Goal: Task Accomplishment & Management: Manage account settings

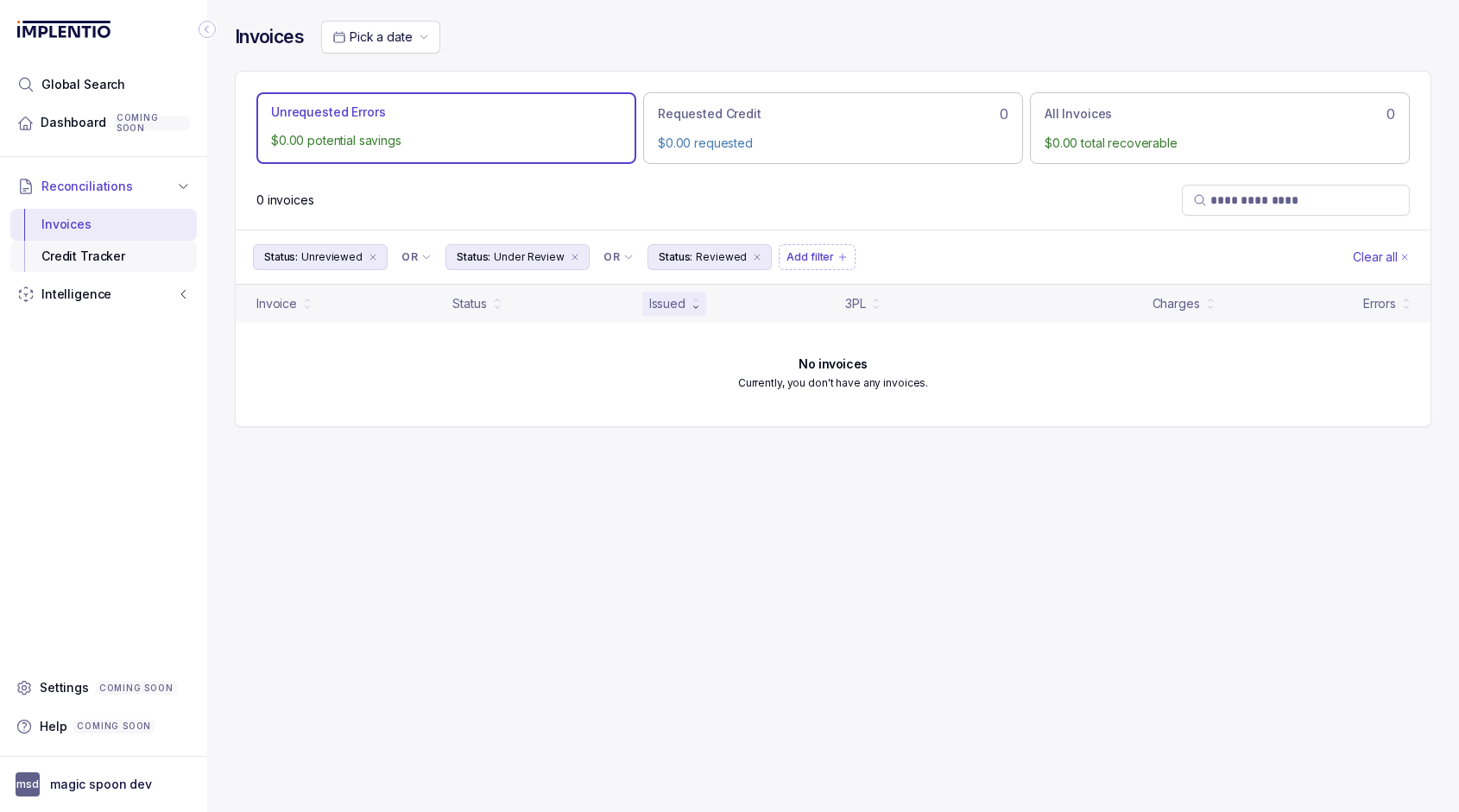
click at [124, 252] on div "Credit Tracker" at bounding box center [104, 257] width 159 height 31
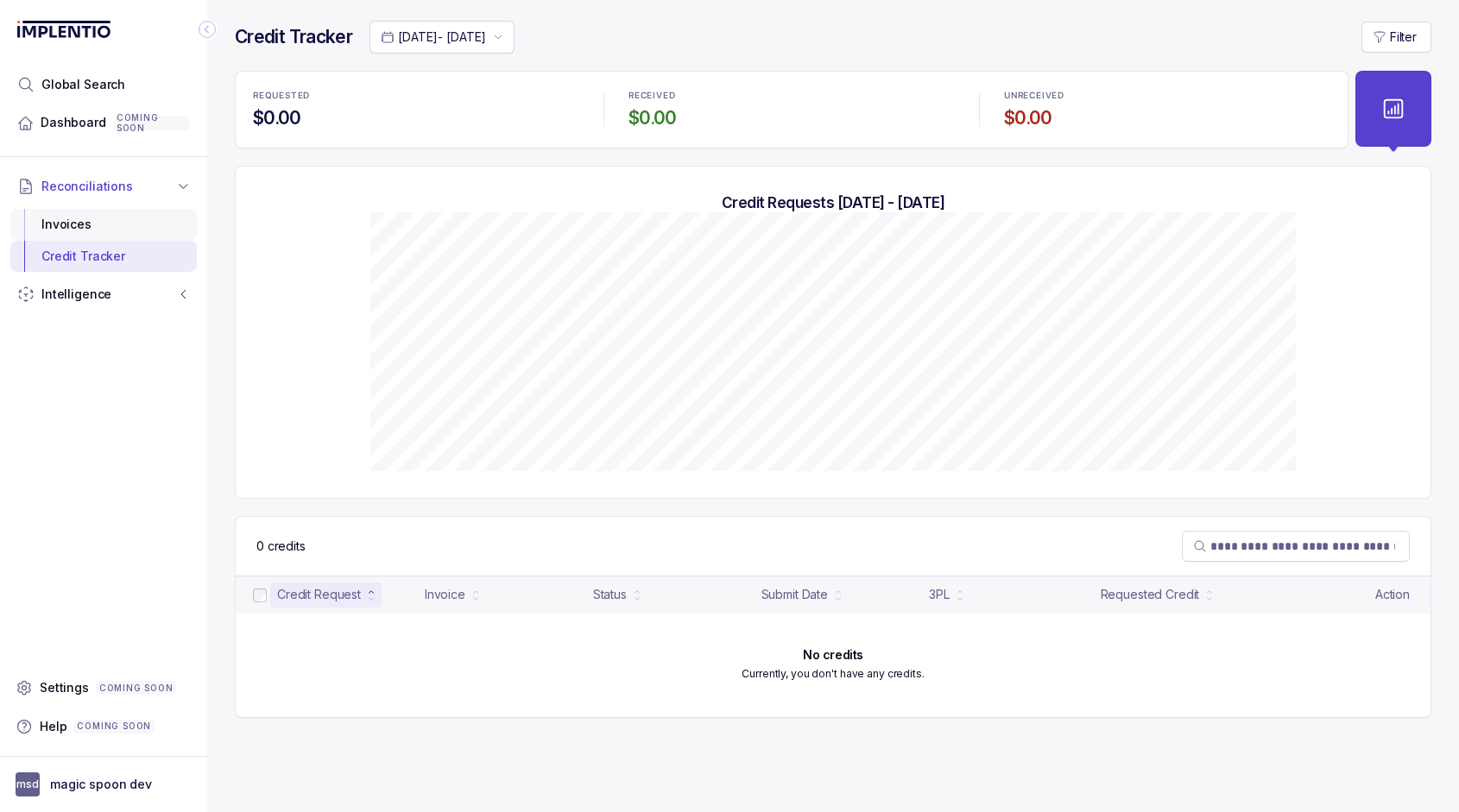
click at [79, 214] on div "Invoices" at bounding box center [104, 225] width 159 height 31
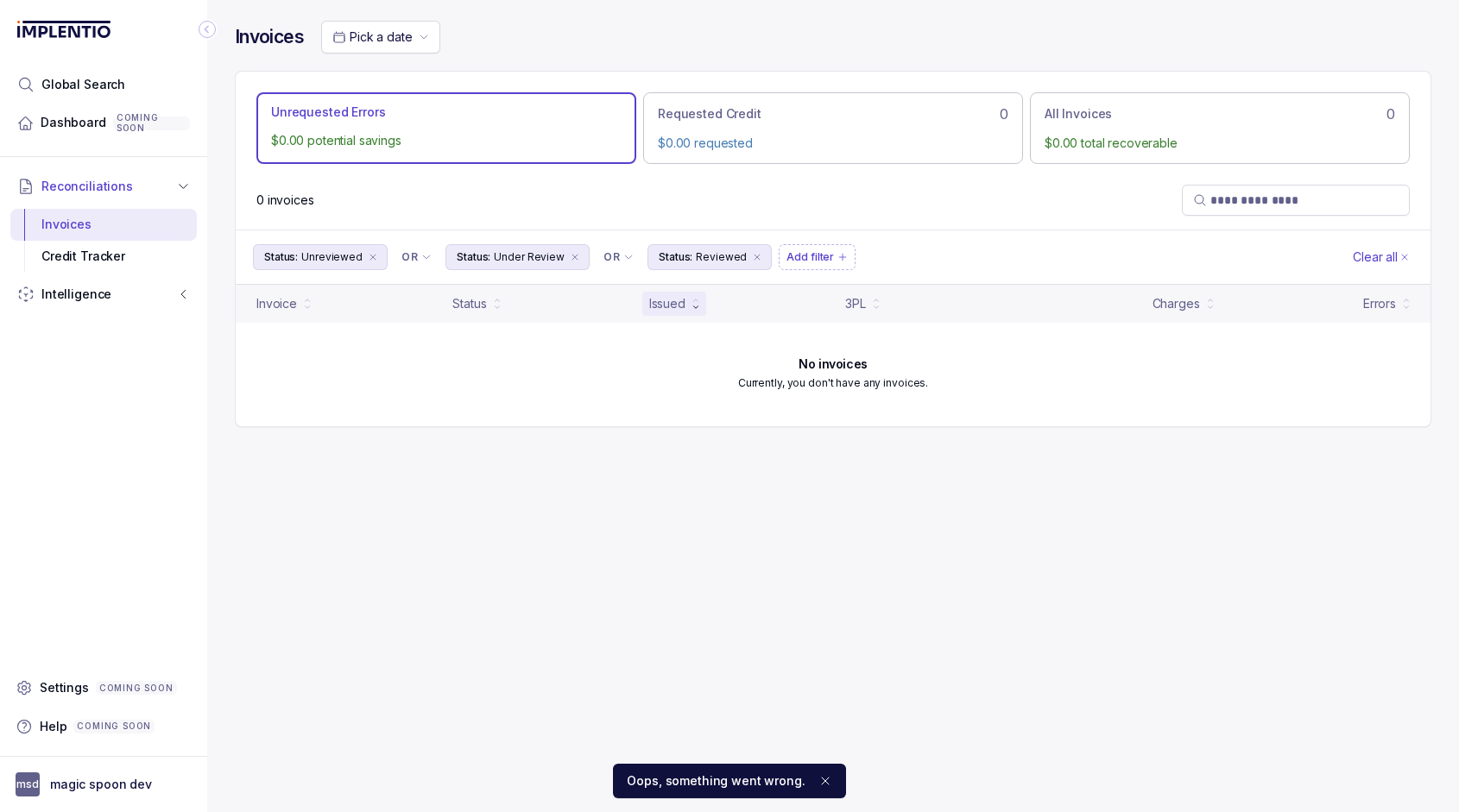
click at [144, 783] on ol "Oops, something went wrong." at bounding box center [729, 782] width 1459 height 62
click at [125, 777] on ol "Oops, something went wrong." at bounding box center [729, 782] width 1459 height 62
click at [42, 788] on ol "Oops, something went wrong." at bounding box center [729, 782] width 1459 height 62
click at [101, 789] on ol "Oops, something went wrong." at bounding box center [729, 782] width 1459 height 62
click at [86, 787] on ol "Oops, something went wrong." at bounding box center [729, 782] width 1459 height 62
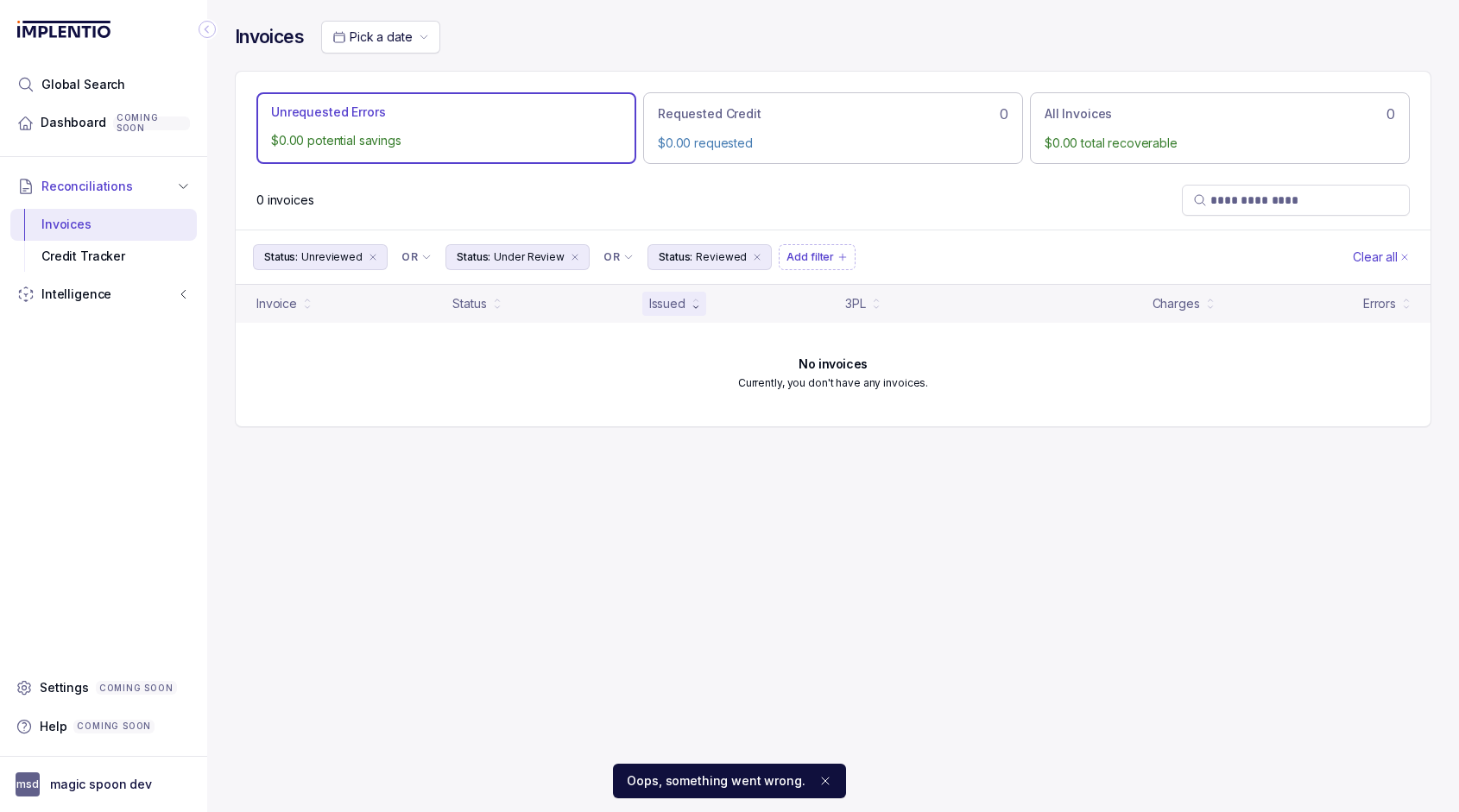
click at [102, 771] on ol "Oops, something went wrong." at bounding box center [729, 782] width 1459 height 62
click at [93, 778] on ol "Oops, something went wrong." at bounding box center [729, 782] width 1459 height 62
click at [95, 799] on ol "Oops, something went wrong." at bounding box center [729, 782] width 1459 height 62
click at [95, 780] on ol "Oops, something went wrong." at bounding box center [729, 782] width 1459 height 62
click at [32, 786] on ol "Oops, something went wrong." at bounding box center [729, 782] width 1459 height 62
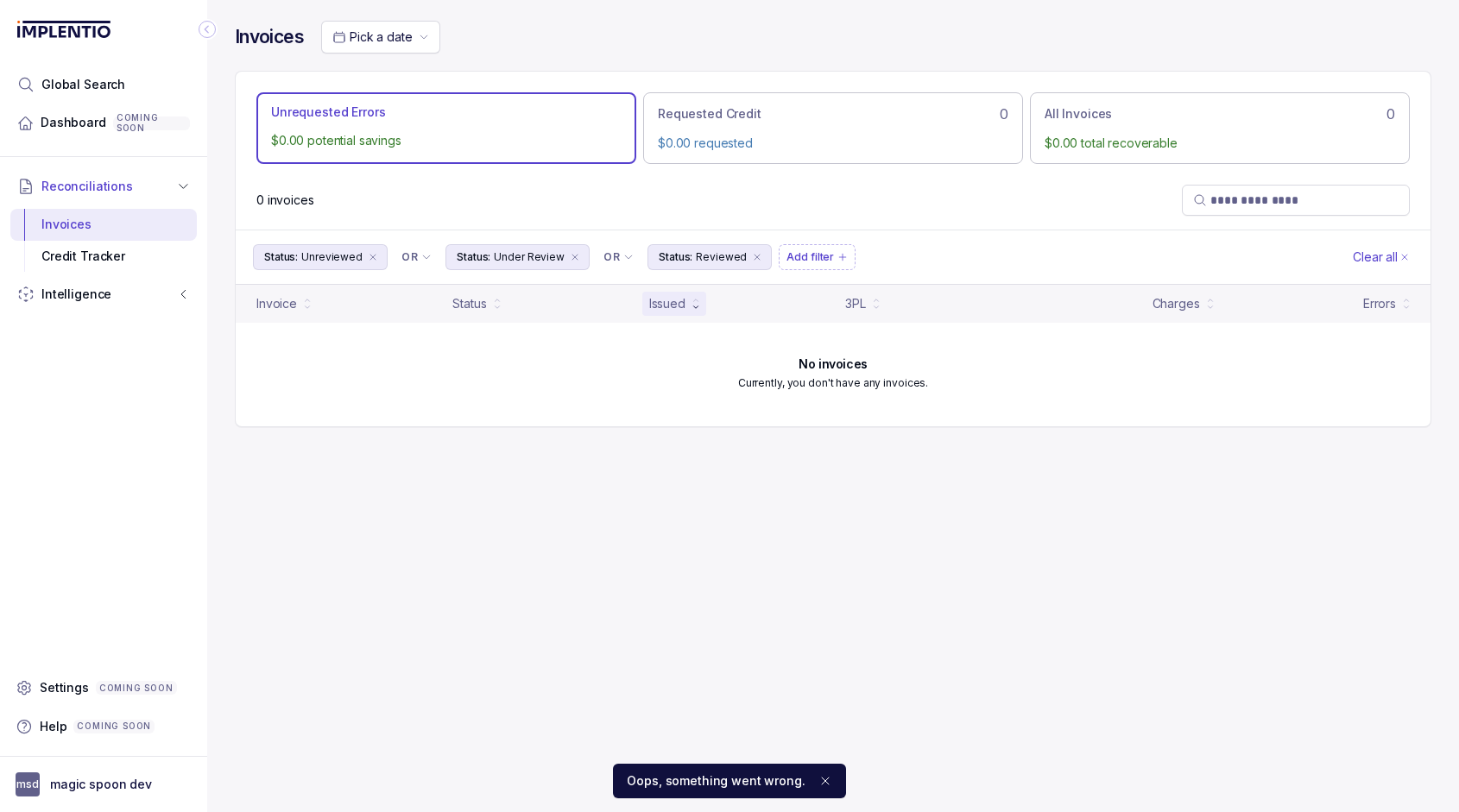
click at [16, 786] on ol "Oops, something went wrong." at bounding box center [729, 782] width 1459 height 62
click at [43, 783] on ol "Oops, something went wrong." at bounding box center [729, 782] width 1459 height 62
click at [48, 690] on span "Settings" at bounding box center [64, 688] width 49 height 17
click at [84, 688] on span "Settings" at bounding box center [64, 688] width 49 height 17
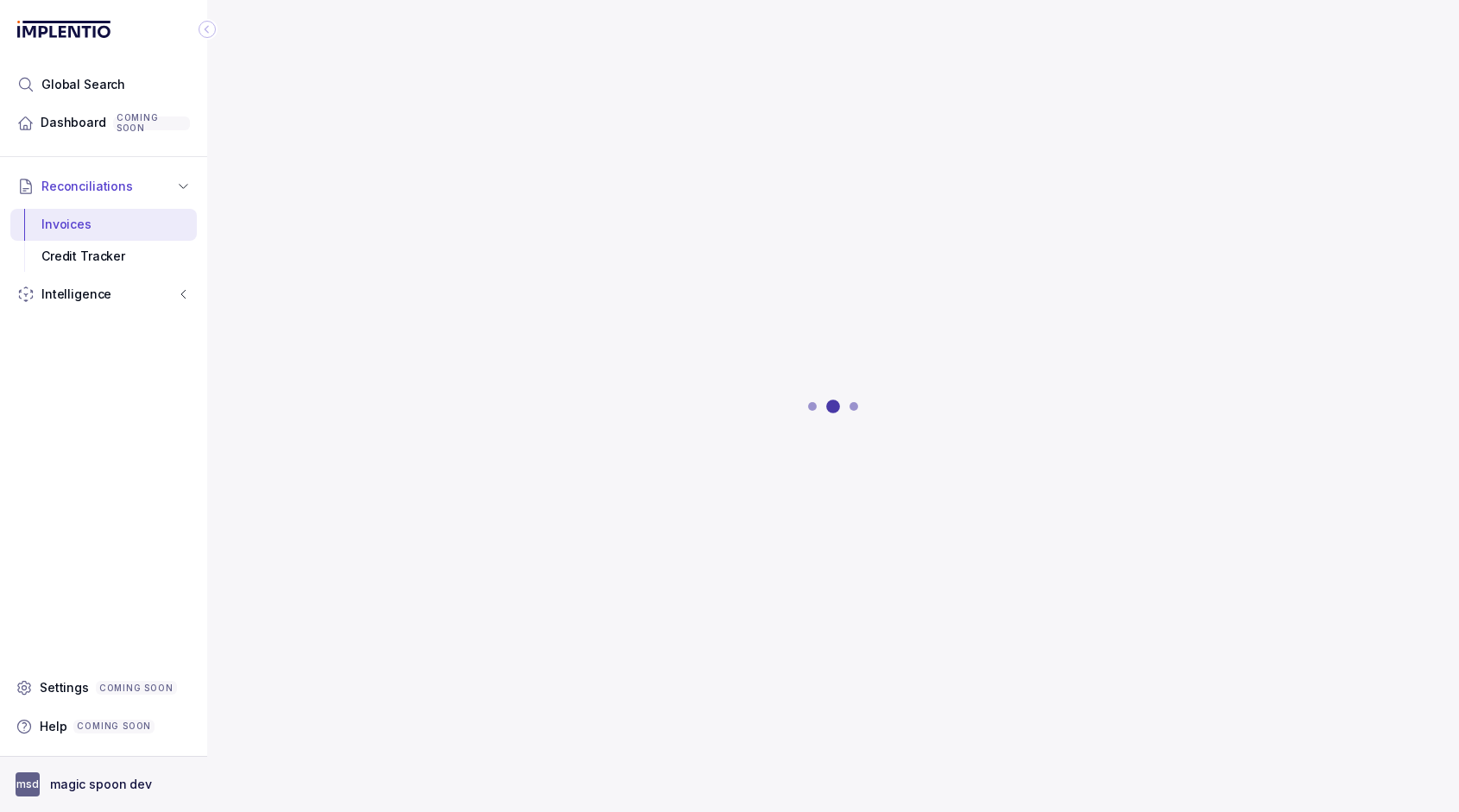
click at [42, 788] on button "msd magic spoon dev" at bounding box center [104, 785] width 176 height 24
click at [85, 742] on p "Logout" at bounding box center [114, 748] width 144 height 17
